Goal: Check status: Check status

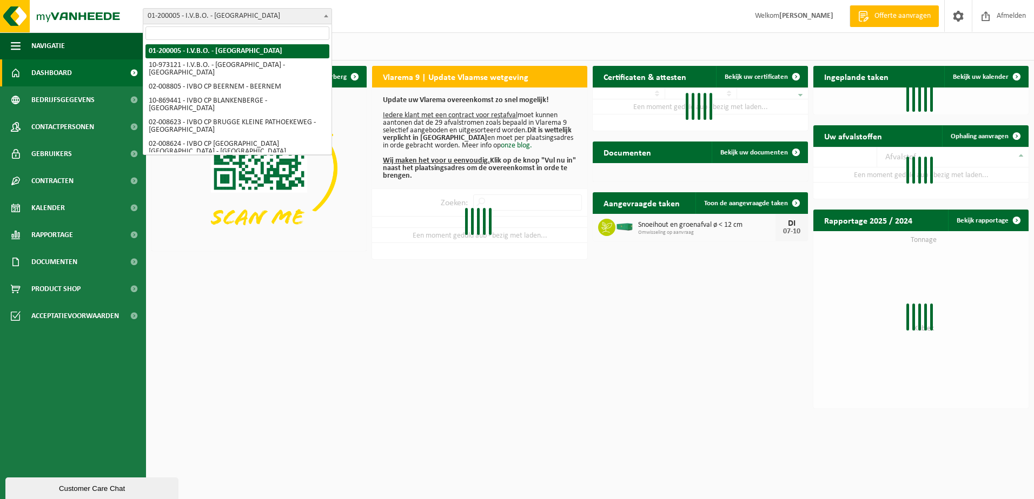
click at [328, 22] on span at bounding box center [326, 16] width 11 height 14
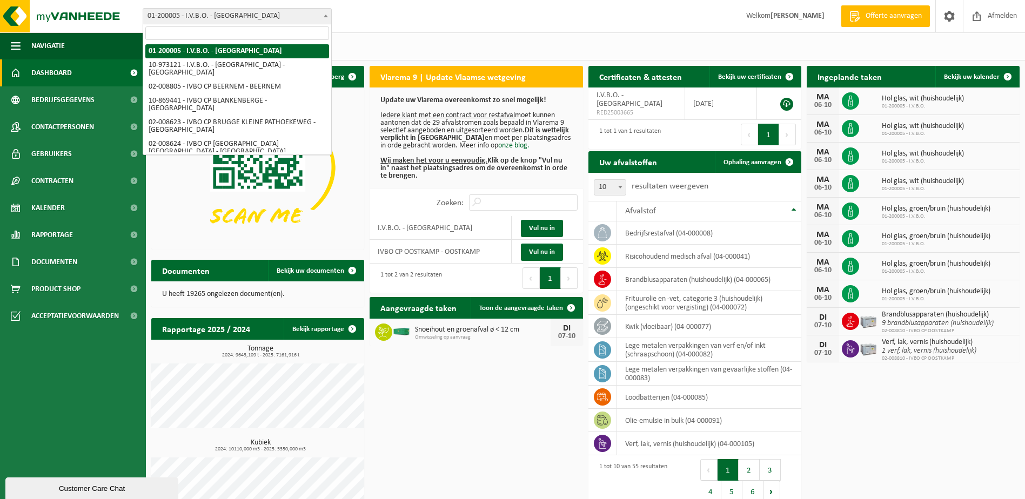
click at [327, 21] on span at bounding box center [326, 16] width 11 height 14
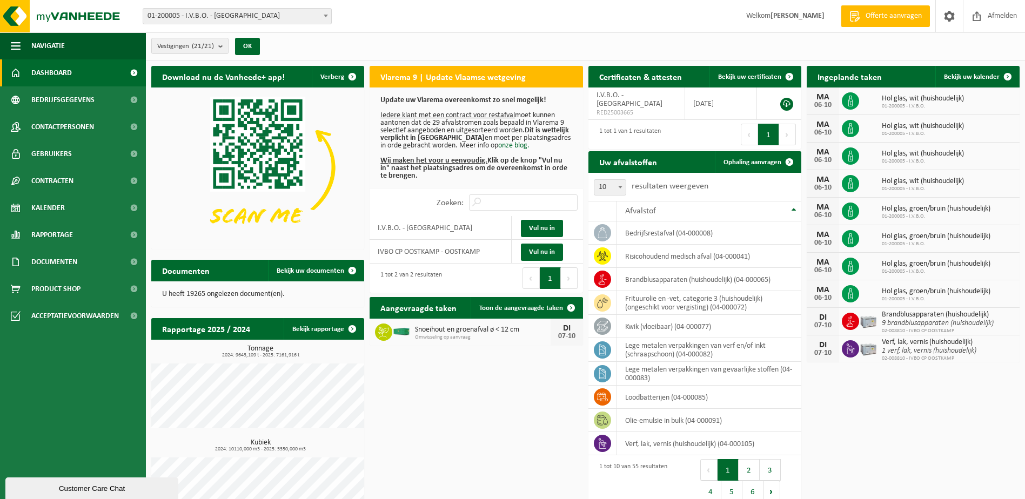
click at [327, 21] on span at bounding box center [326, 16] width 11 height 14
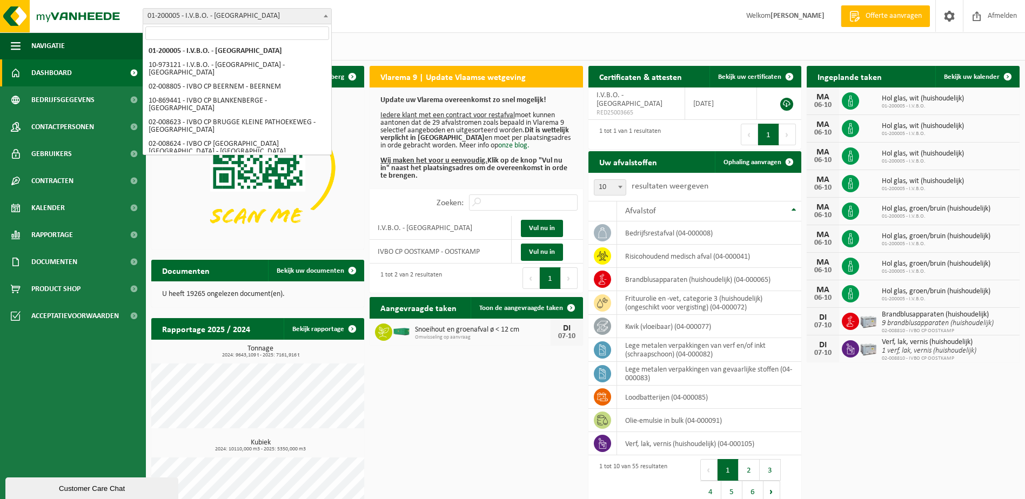
select select "5344"
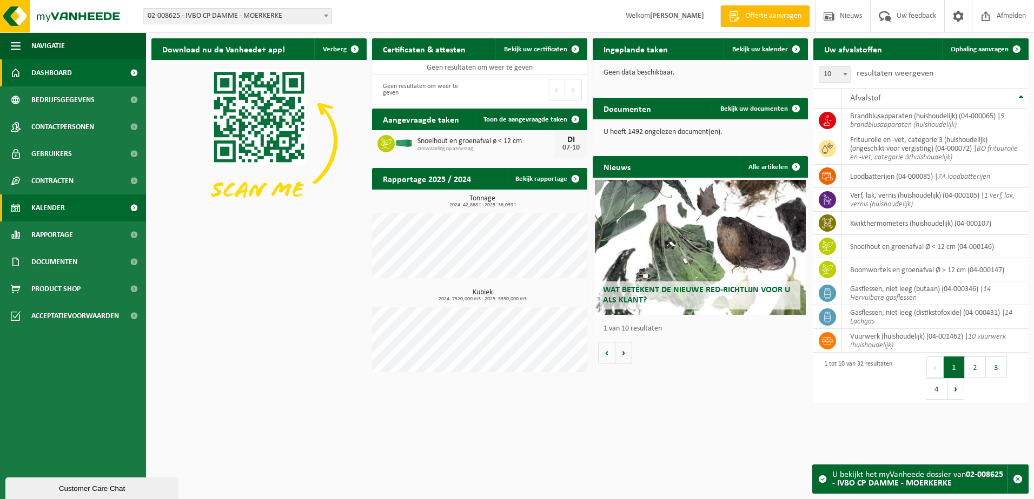
click at [83, 204] on link "Kalender" at bounding box center [73, 208] width 146 height 27
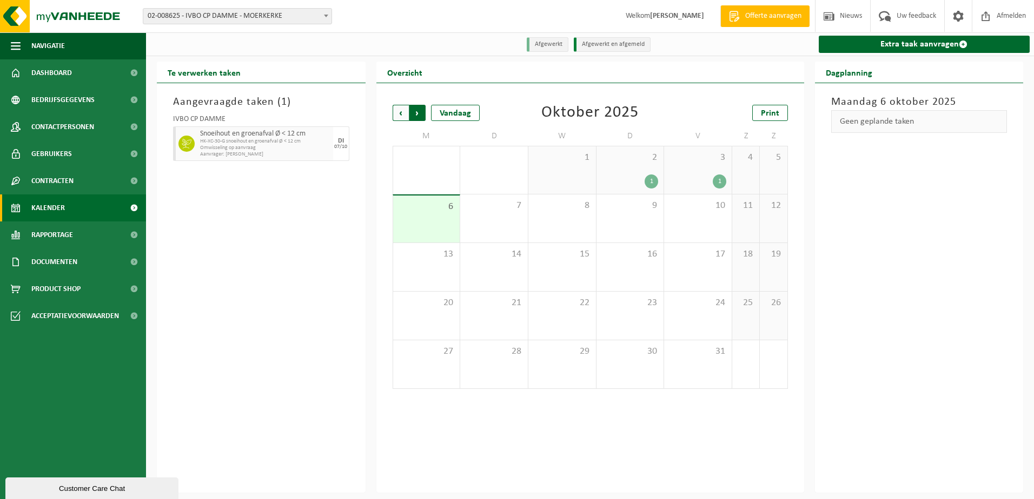
click at [406, 119] on span "Vorige" at bounding box center [400, 113] width 16 height 16
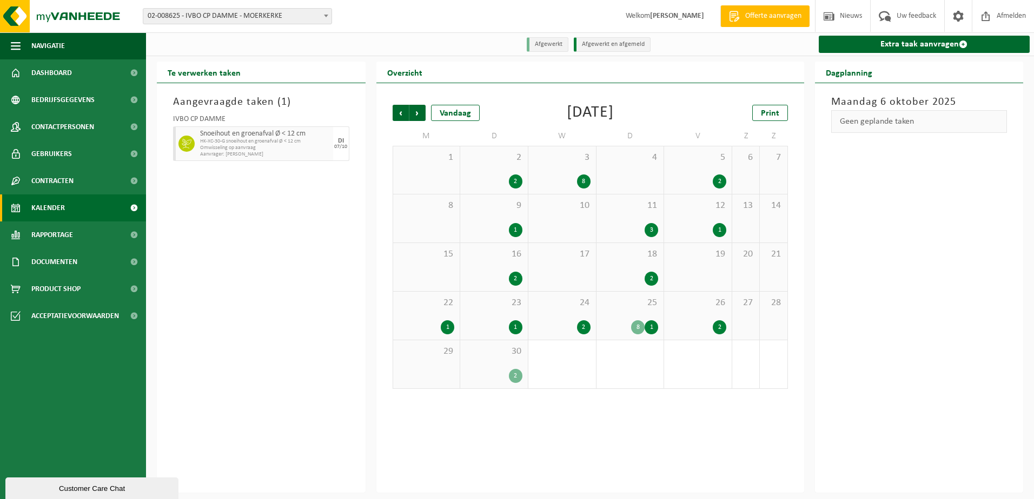
click at [588, 183] on div "8" at bounding box center [584, 182] width 14 height 14
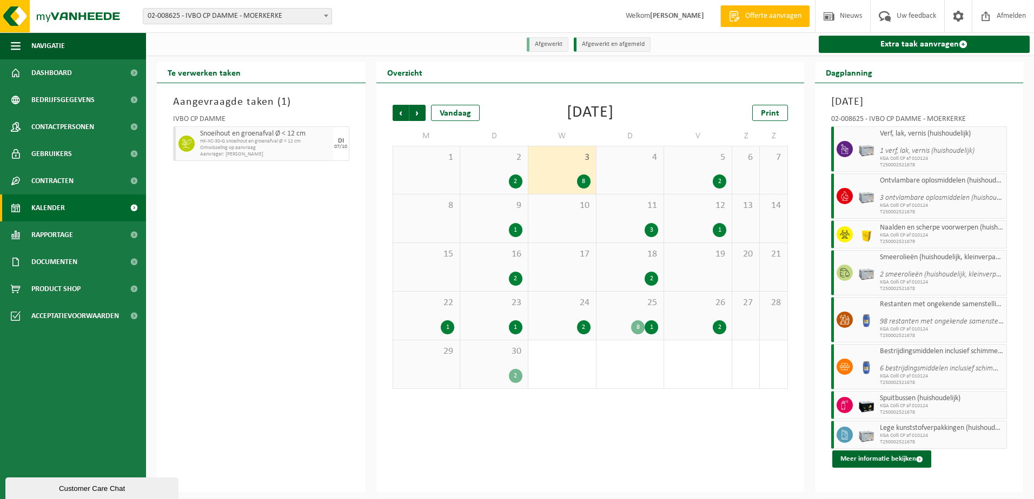
click at [722, 185] on div "2" at bounding box center [719, 182] width 14 height 14
